Goal: Task Accomplishment & Management: Complete application form

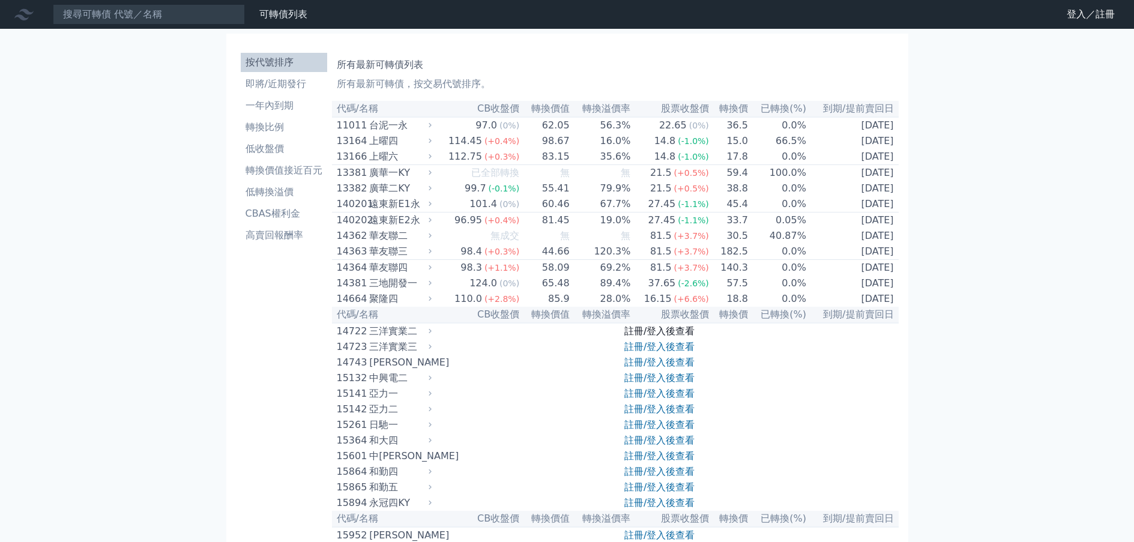
click at [676, 337] on link "註冊/登入後查看" at bounding box center [659, 330] width 70 height 11
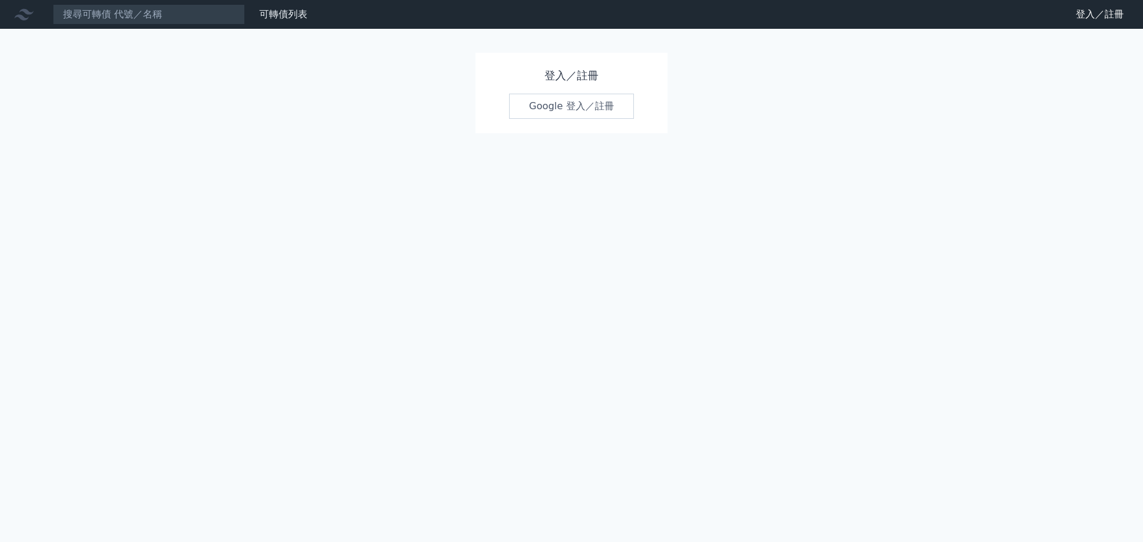
click at [579, 104] on link "Google 登入／註冊" at bounding box center [571, 106] width 125 height 25
click at [559, 77] on h1 "登入／註冊" at bounding box center [571, 75] width 125 height 17
click at [277, 13] on link "可轉債列表" at bounding box center [283, 13] width 48 height 11
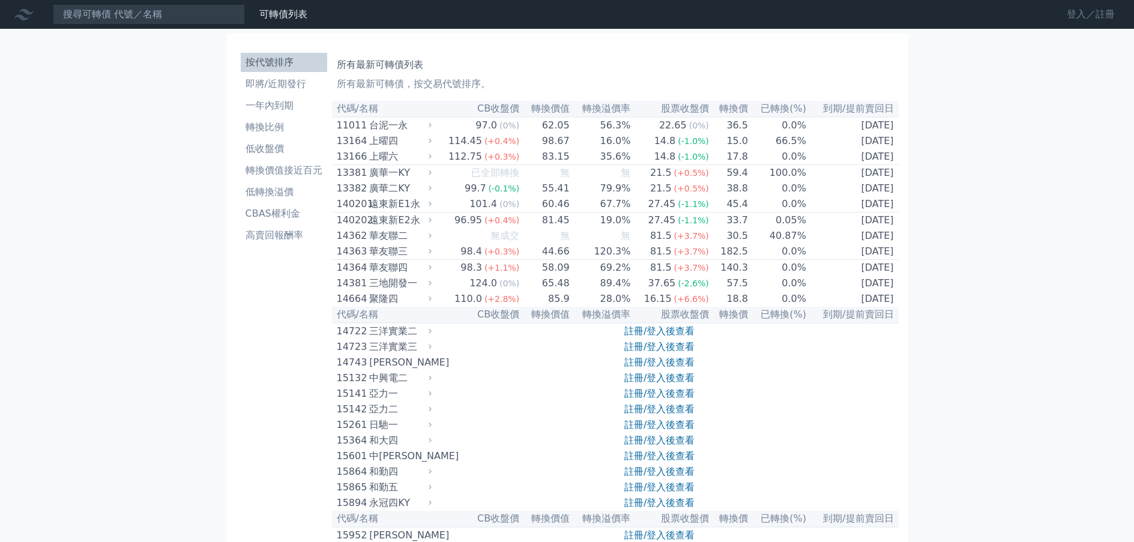
click at [1079, 17] on link "登入／註冊" at bounding box center [1090, 14] width 67 height 19
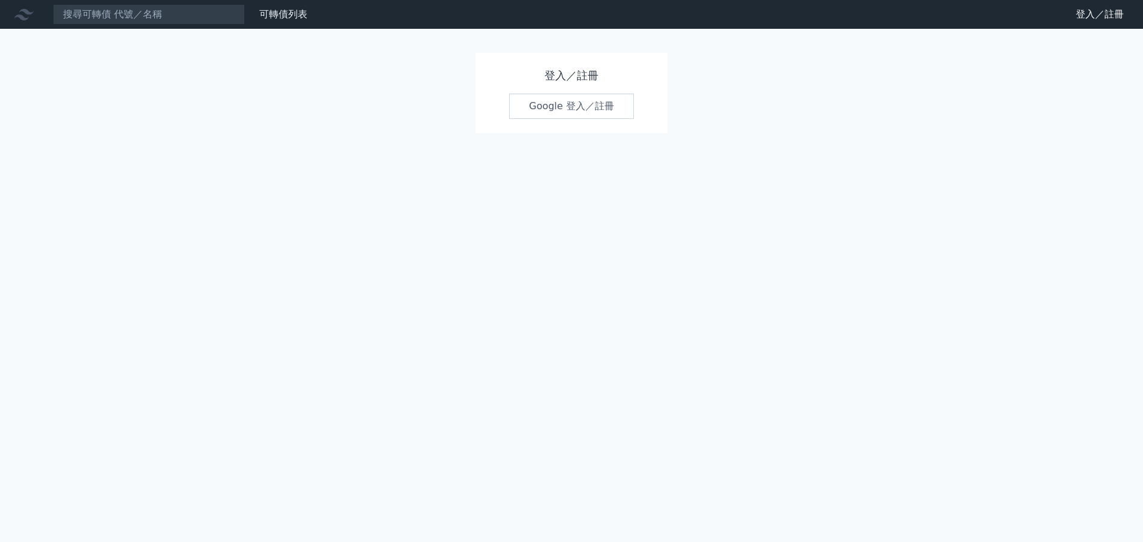
click at [577, 107] on link "Google 登入／註冊" at bounding box center [571, 106] width 125 height 25
